Goal: Navigation & Orientation: Find specific page/section

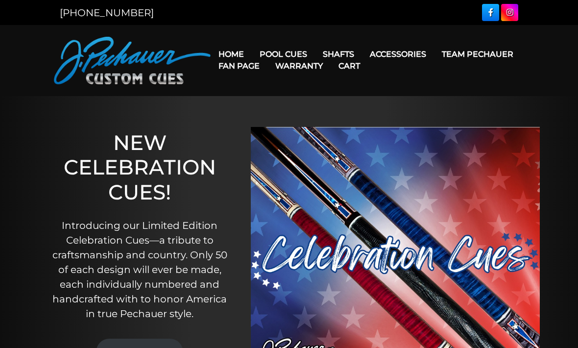
click at [330, 73] on link "Warranty" at bounding box center [298, 65] width 63 height 25
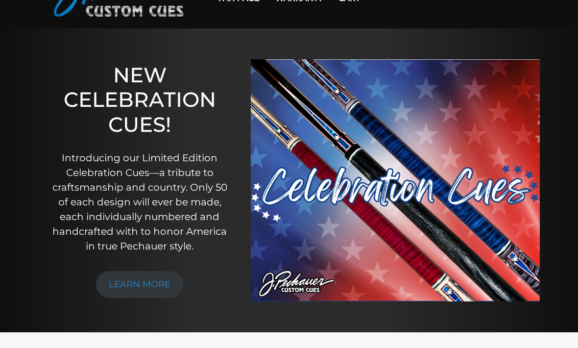
scroll to position [54, 0]
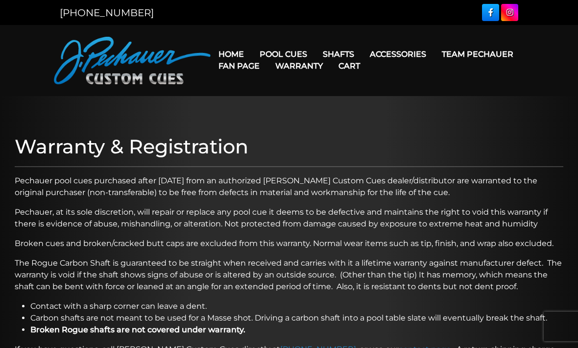
click at [330, 61] on link "Warranty" at bounding box center [298, 65] width 63 height 25
click at [330, 53] on link "Warranty" at bounding box center [298, 65] width 63 height 25
click at [452, 158] on link "Leather & Exotic Wraps" at bounding box center [416, 151] width 106 height 14
